Goal: Check status

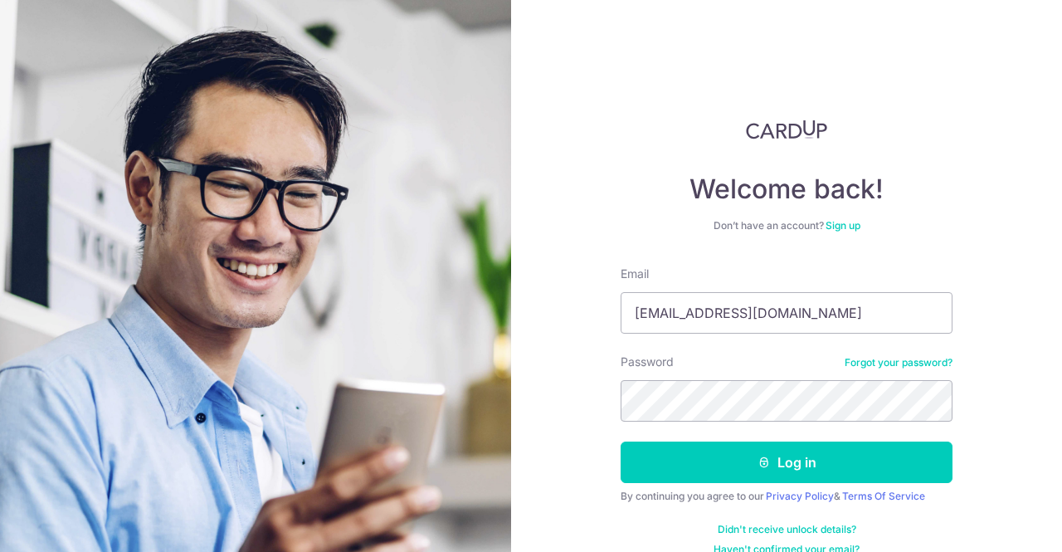
click at [621, 441] on button "Log in" at bounding box center [787, 461] width 332 height 41
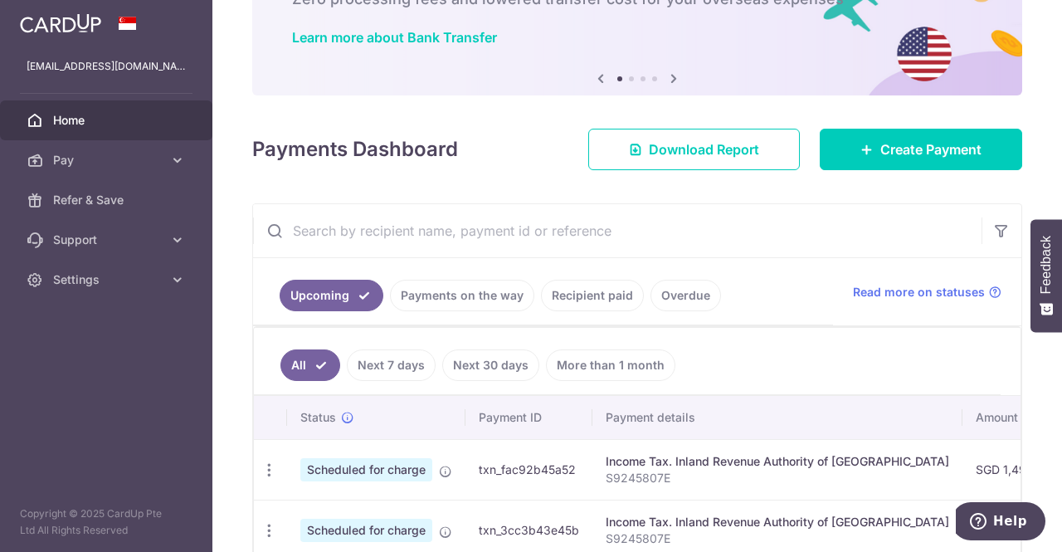
scroll to position [103, 0]
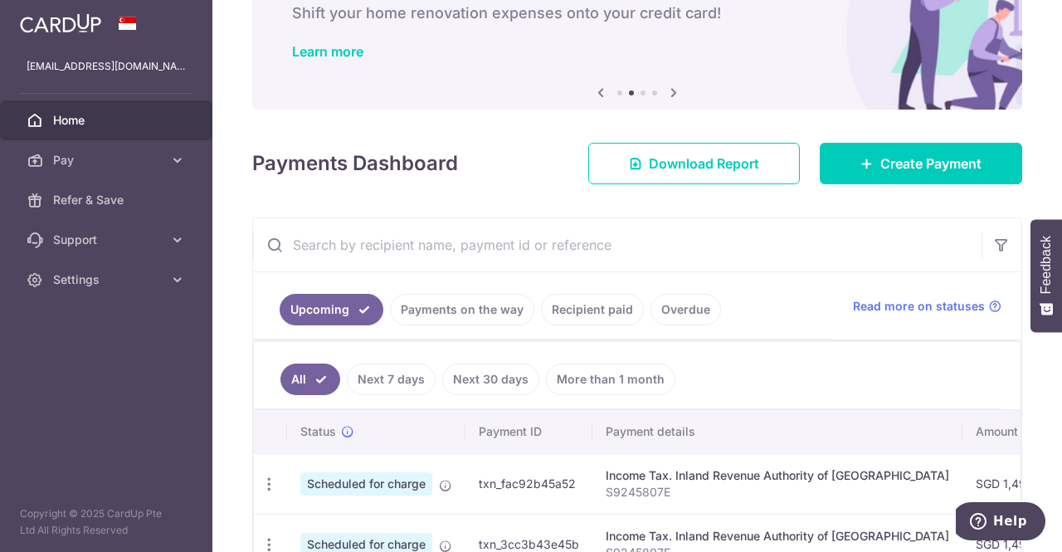
click at [590, 304] on link "Recipient paid" at bounding box center [592, 310] width 103 height 32
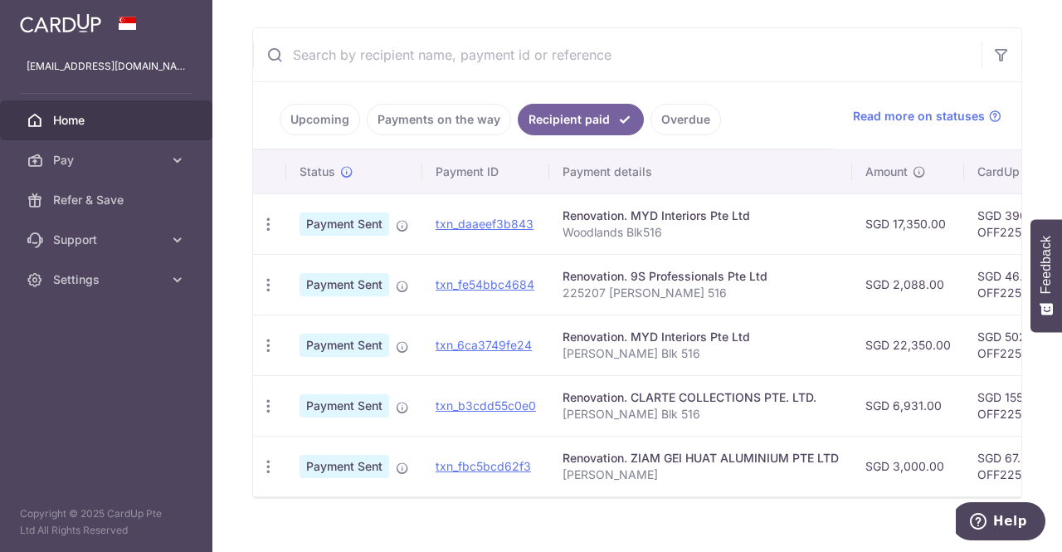
scroll to position [326, 0]
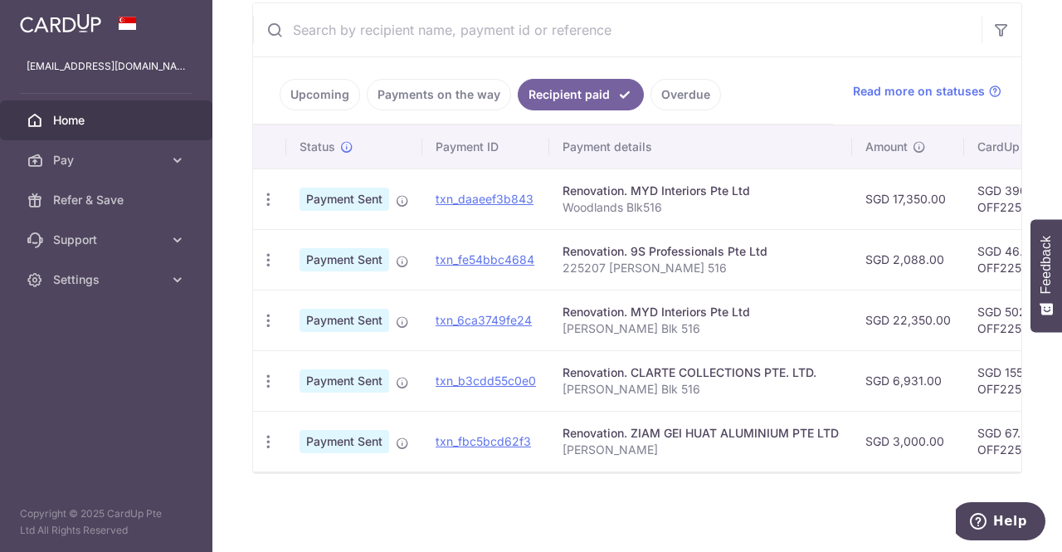
click at [441, 92] on link "Payments on the way" at bounding box center [439, 95] width 144 height 32
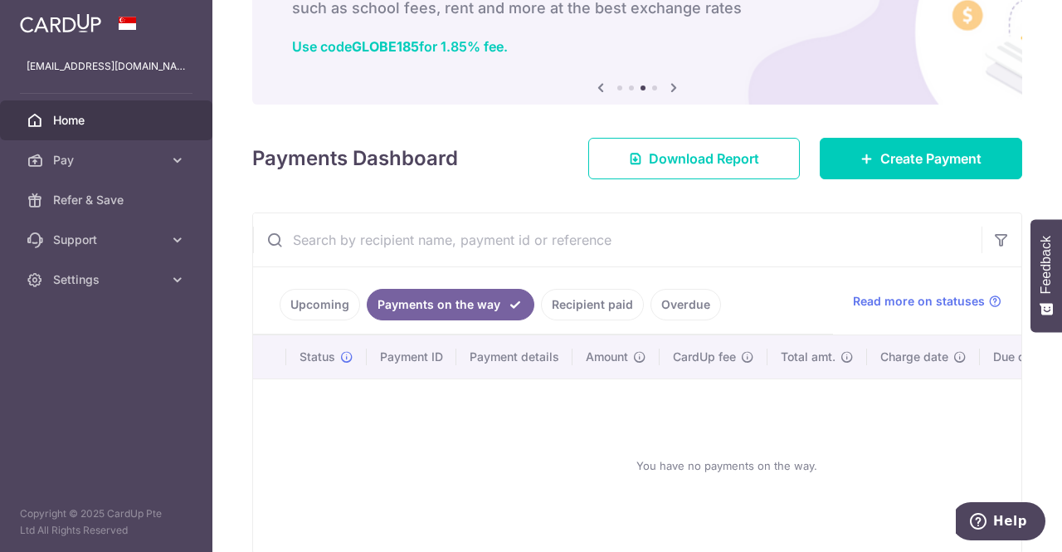
scroll to position [197, 0]
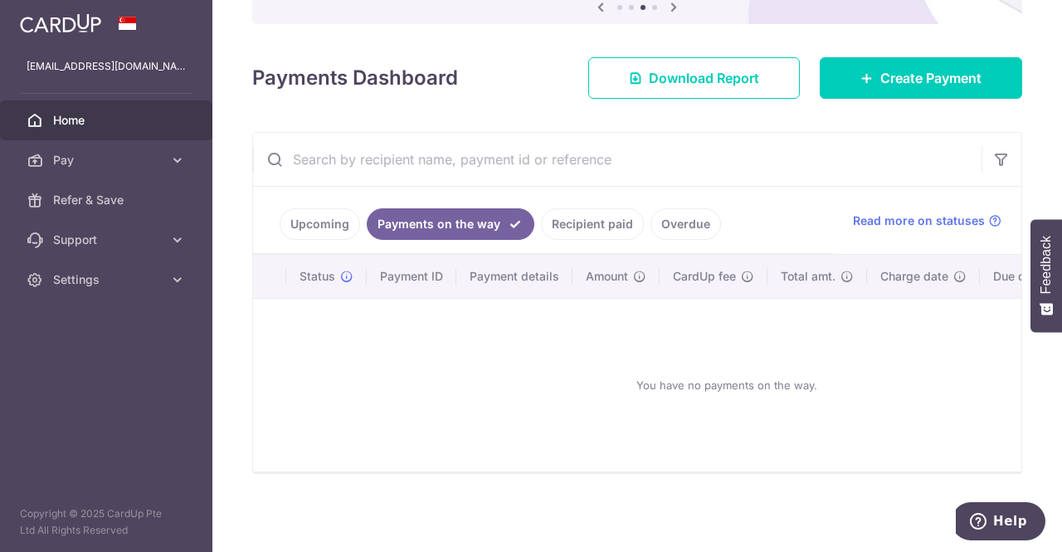
click at [674, 210] on link "Overdue" at bounding box center [685, 224] width 71 height 32
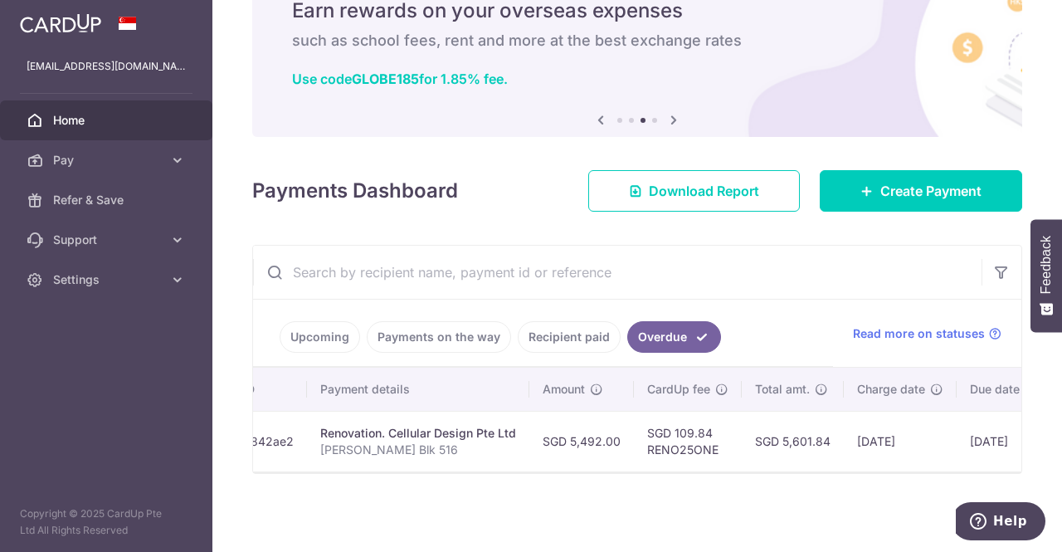
scroll to position [0, 0]
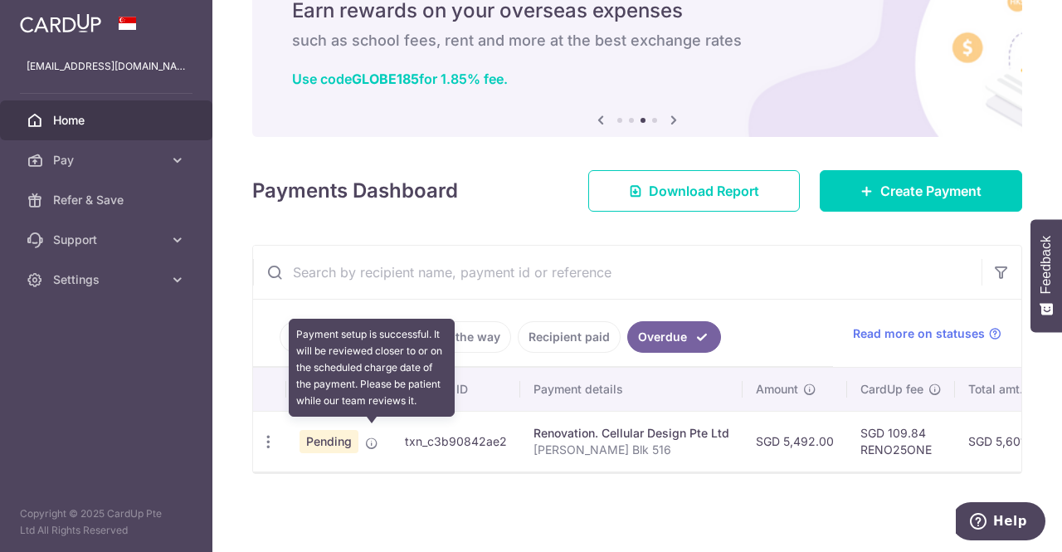
click at [373, 438] on icon at bounding box center [371, 442] width 13 height 13
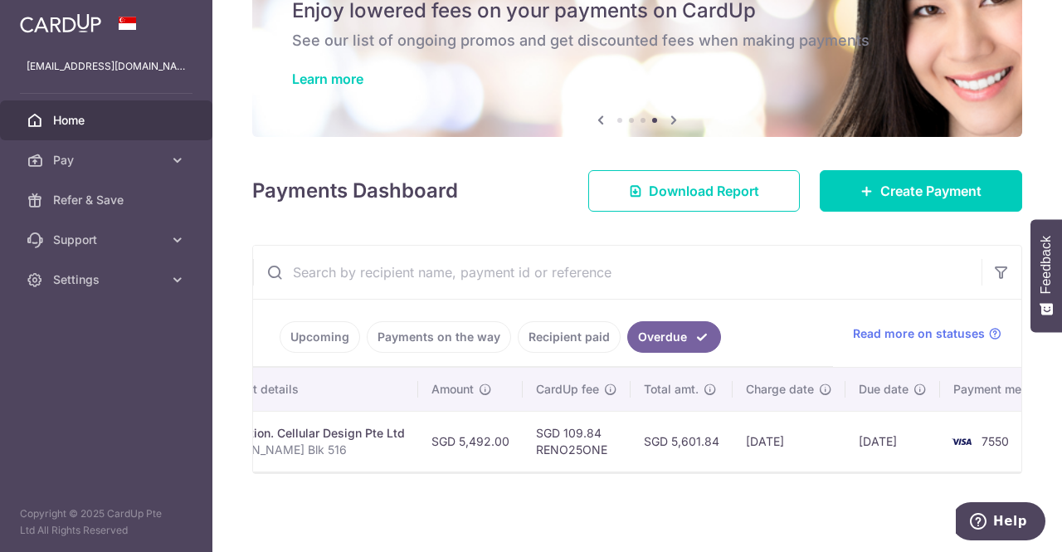
scroll to position [0, 366]
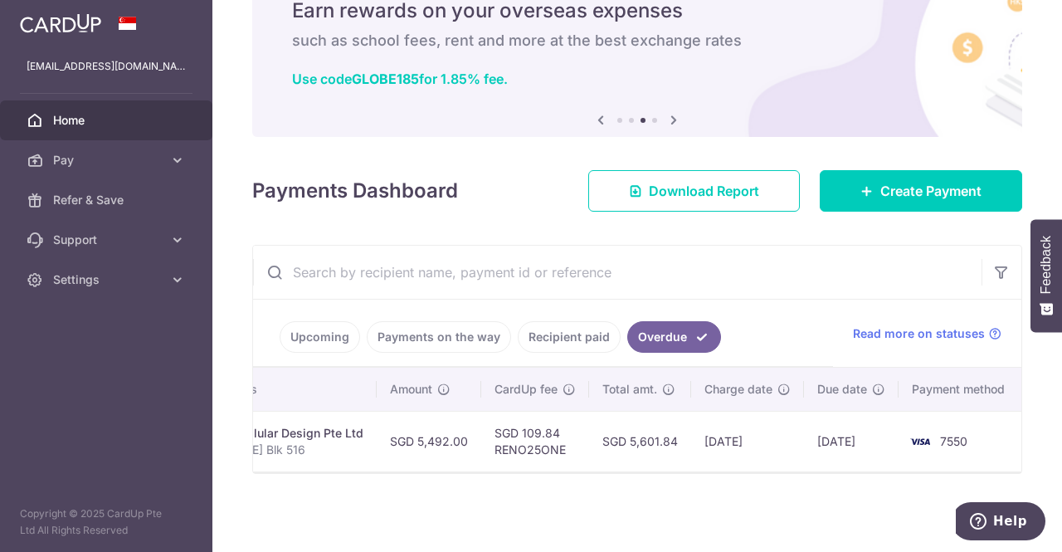
drag, startPoint x: 641, startPoint y: 460, endPoint x: 699, endPoint y: 453, distance: 59.3
click at [699, 453] on tr "Update payment Cancel payment Upload doc Pending txn_c3b90842ae2 Renovation. Ce…" at bounding box center [455, 441] width 1137 height 61
click at [704, 492] on div "× Pause Schedule Pause all future payments in this series Pause just this one p…" at bounding box center [637, 276] width 850 height 552
